Goal: Find contact information: Find contact information

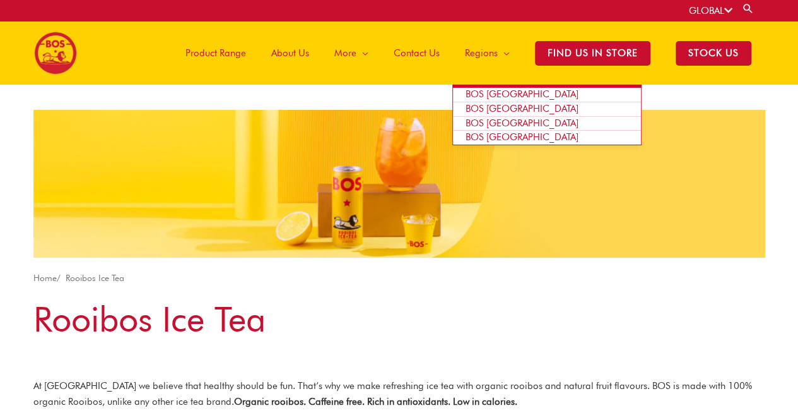
click at [481, 56] on span "Regions" at bounding box center [481, 53] width 33 height 38
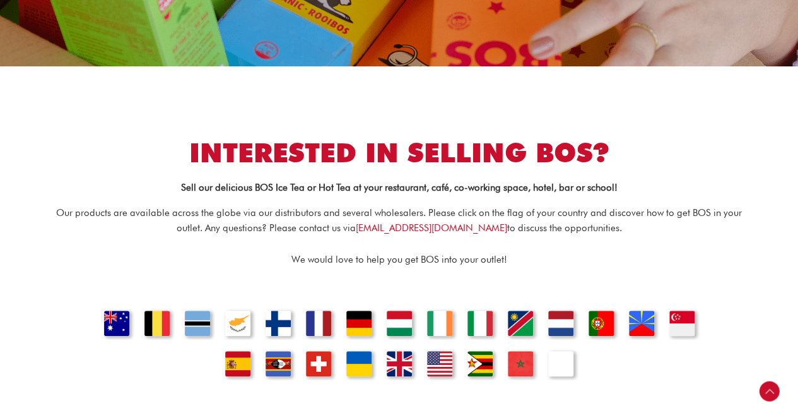
scroll to position [315, 0]
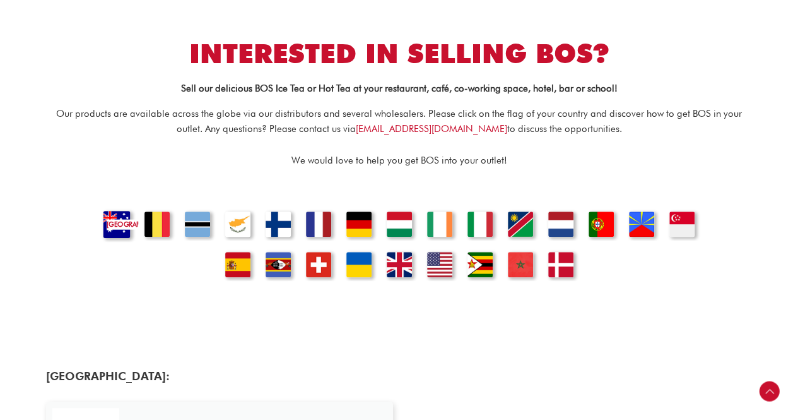
click at [113, 218] on link "Australia" at bounding box center [116, 219] width 43 height 43
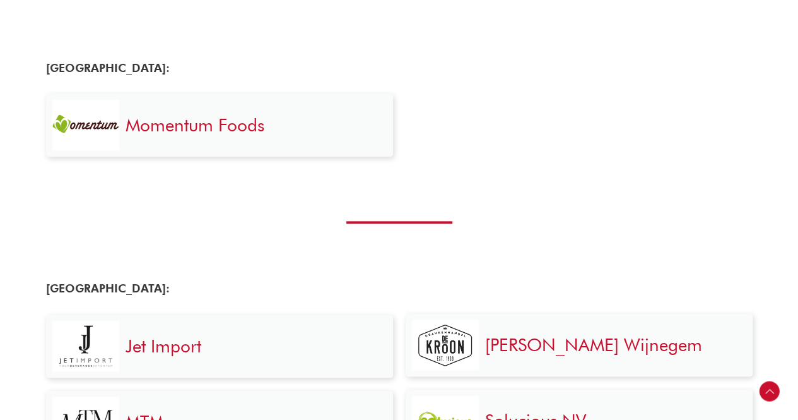
scroll to position [633, 0]
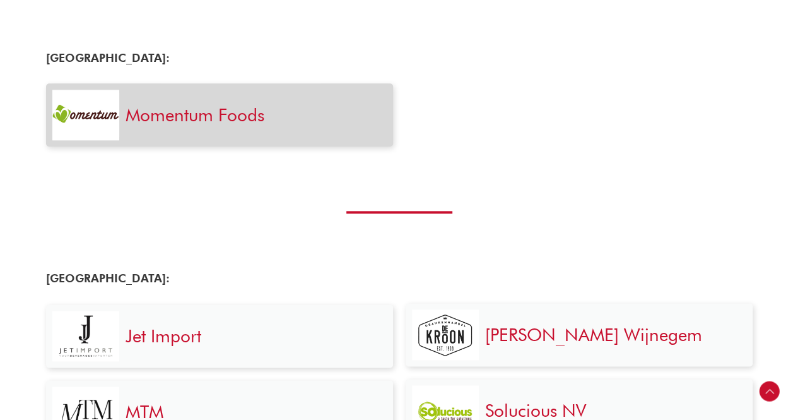
click at [195, 122] on link "Momentum Foods" at bounding box center [195, 114] width 139 height 21
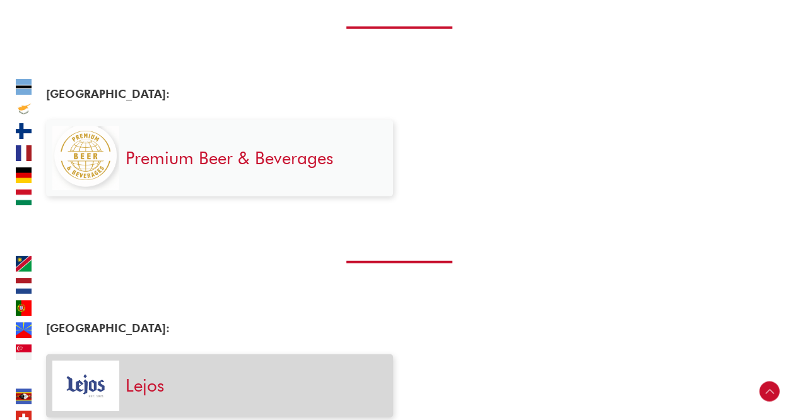
scroll to position [1706, 0]
